Goal: Transaction & Acquisition: Purchase product/service

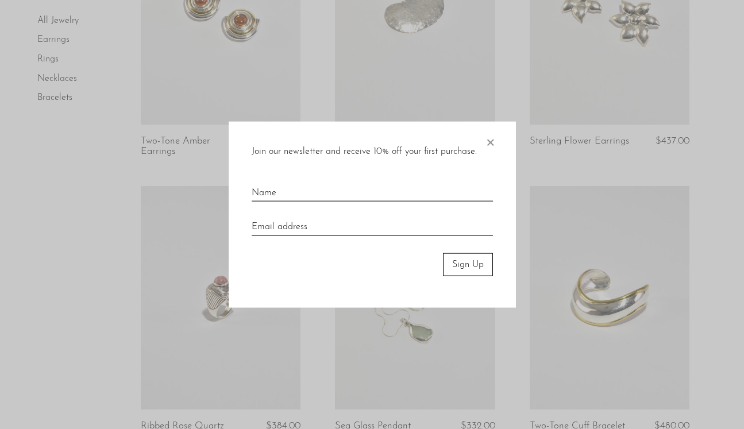
scroll to position [767, 0]
click at [485, 143] on span "×" at bounding box center [490, 139] width 11 height 37
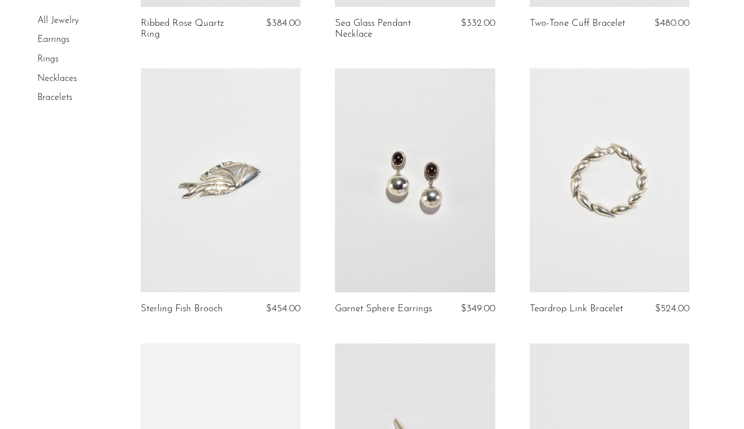
scroll to position [1171, 0]
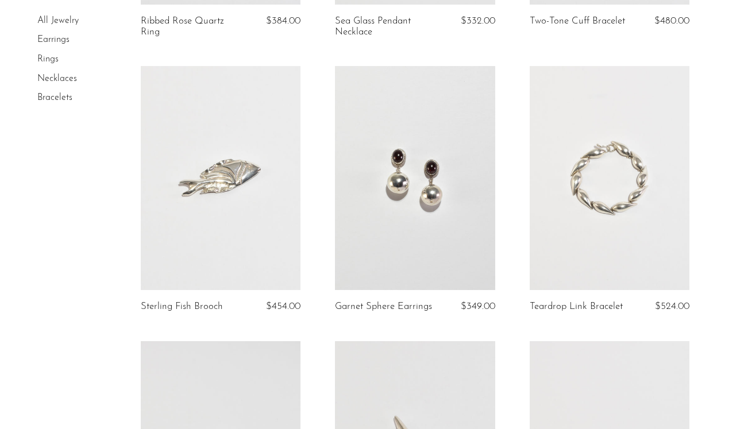
click at [607, 232] on link at bounding box center [610, 178] width 160 height 224
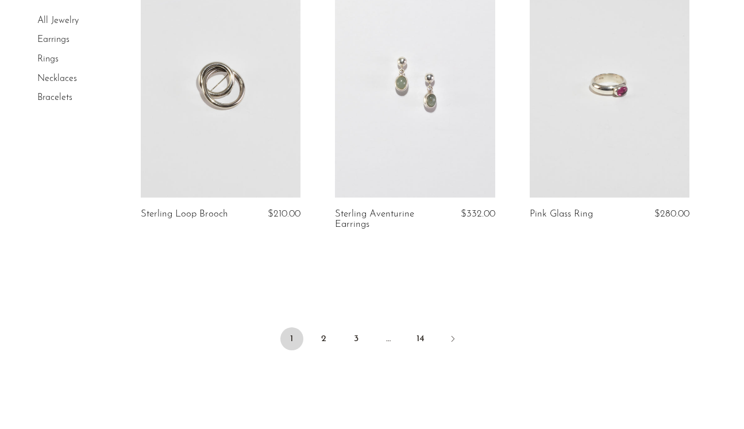
scroll to position [3266, 0]
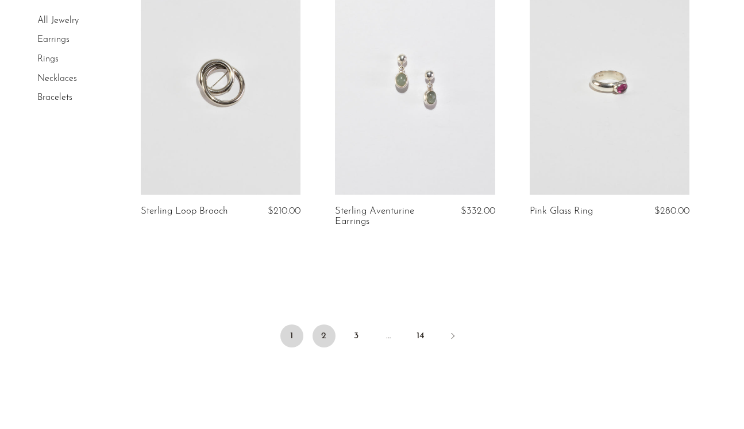
click at [325, 325] on link "2" at bounding box center [324, 336] width 23 height 23
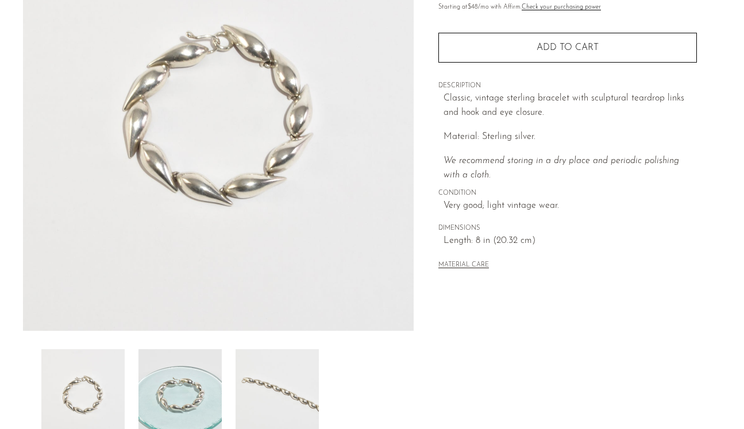
scroll to position [156, 0]
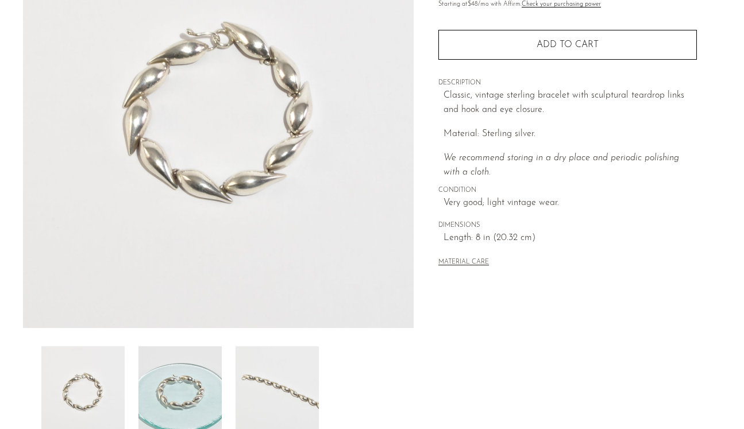
click at [206, 385] on img at bounding box center [180, 393] width 83 height 92
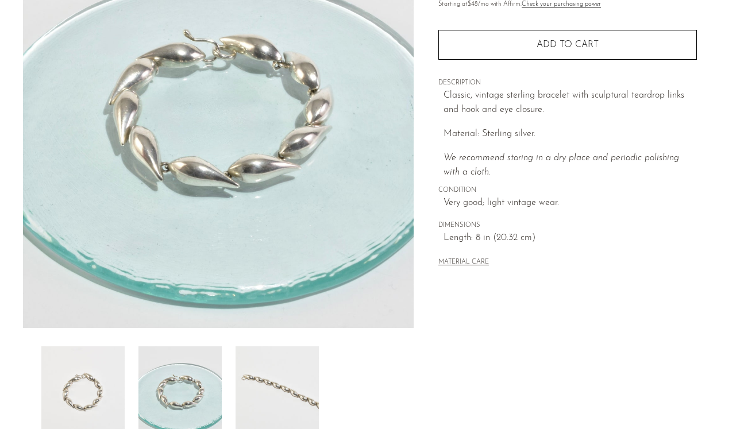
click at [256, 400] on img at bounding box center [277, 393] width 83 height 92
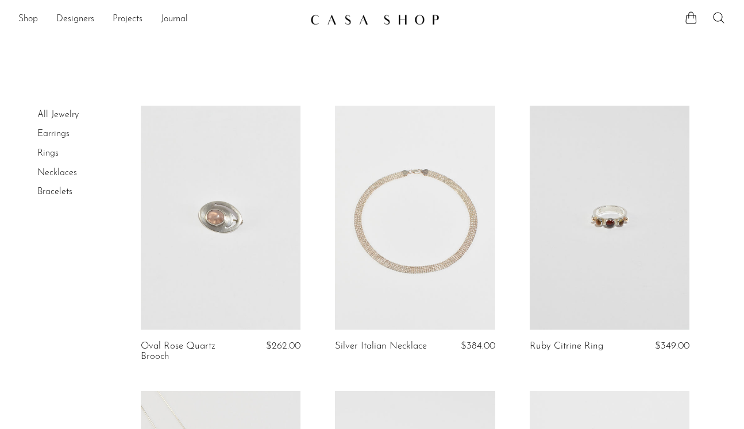
click at [389, 247] on link at bounding box center [415, 218] width 160 height 224
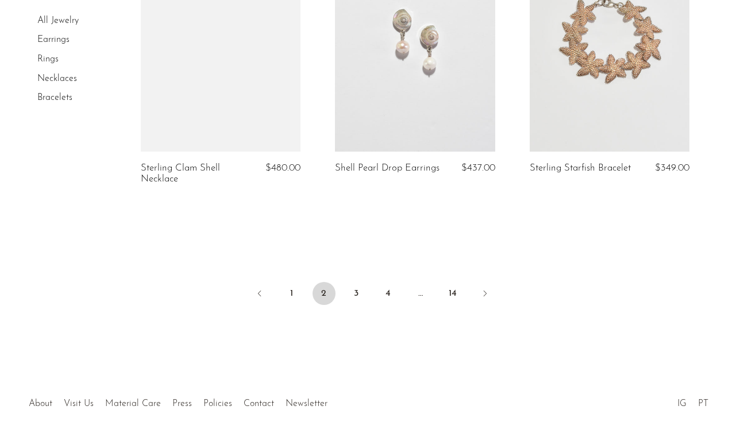
scroll to position [3321, 0]
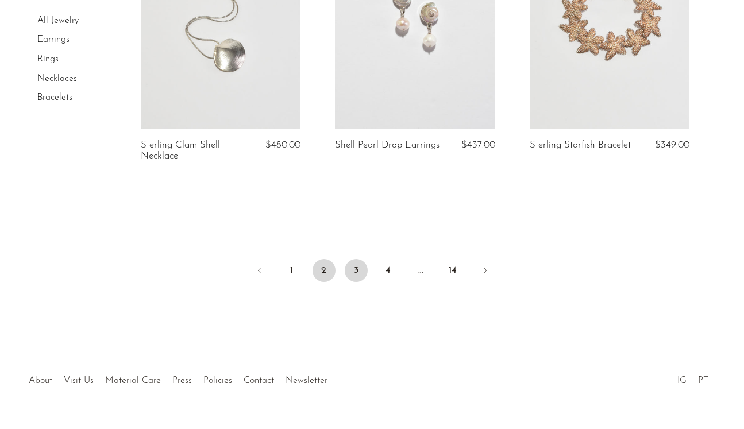
click at [355, 271] on link "3" at bounding box center [356, 270] width 23 height 23
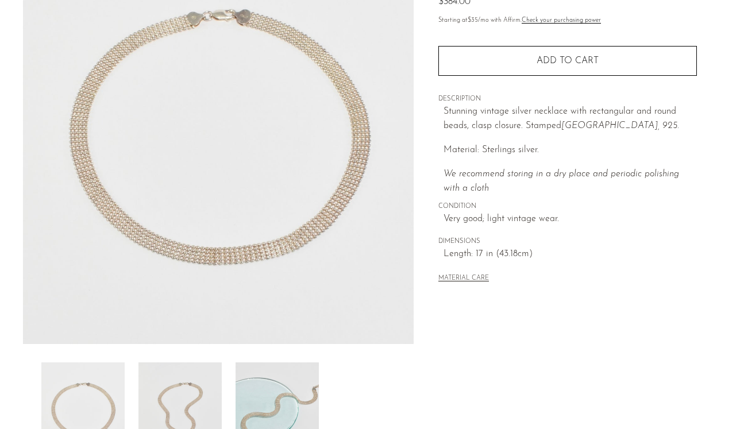
scroll to position [143, 0]
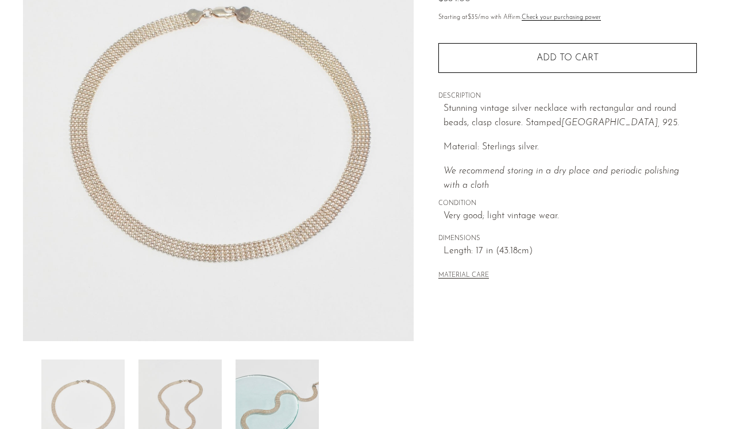
click at [275, 404] on img at bounding box center [277, 406] width 83 height 92
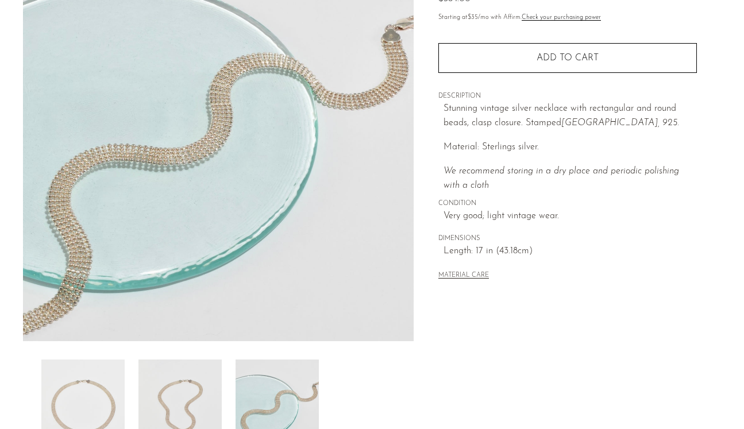
click at [221, 389] on img at bounding box center [180, 406] width 83 height 92
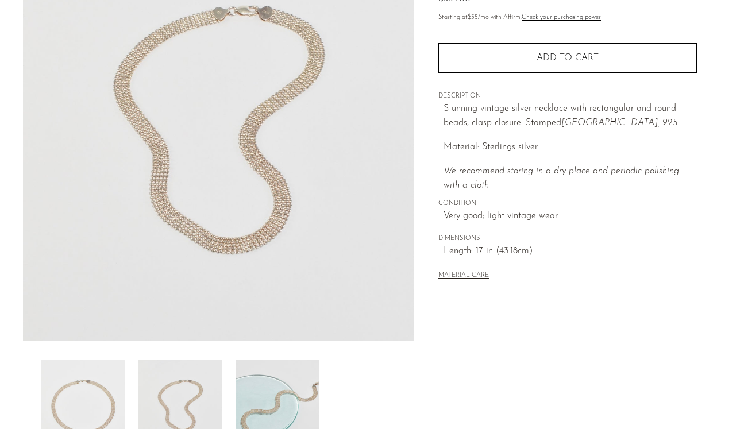
click at [189, 391] on img at bounding box center [180, 406] width 83 height 92
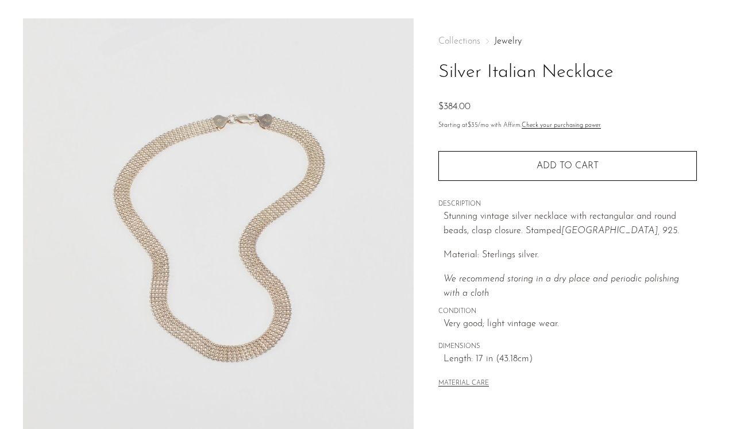
scroll to position [32, 0]
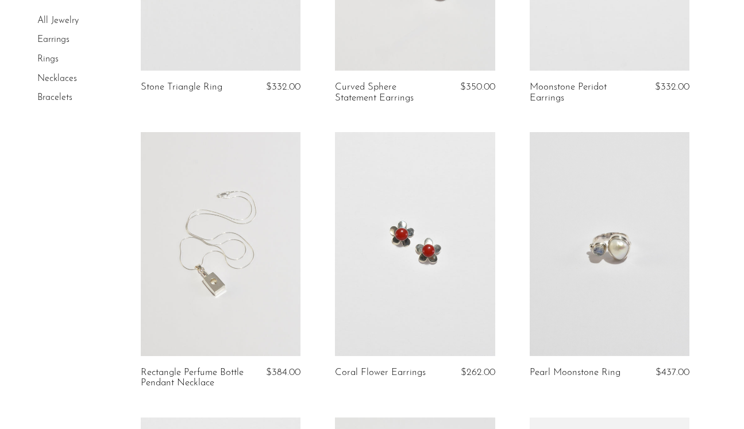
scroll to position [1393, 0]
